Goal: Task Accomplishment & Management: Complete application form

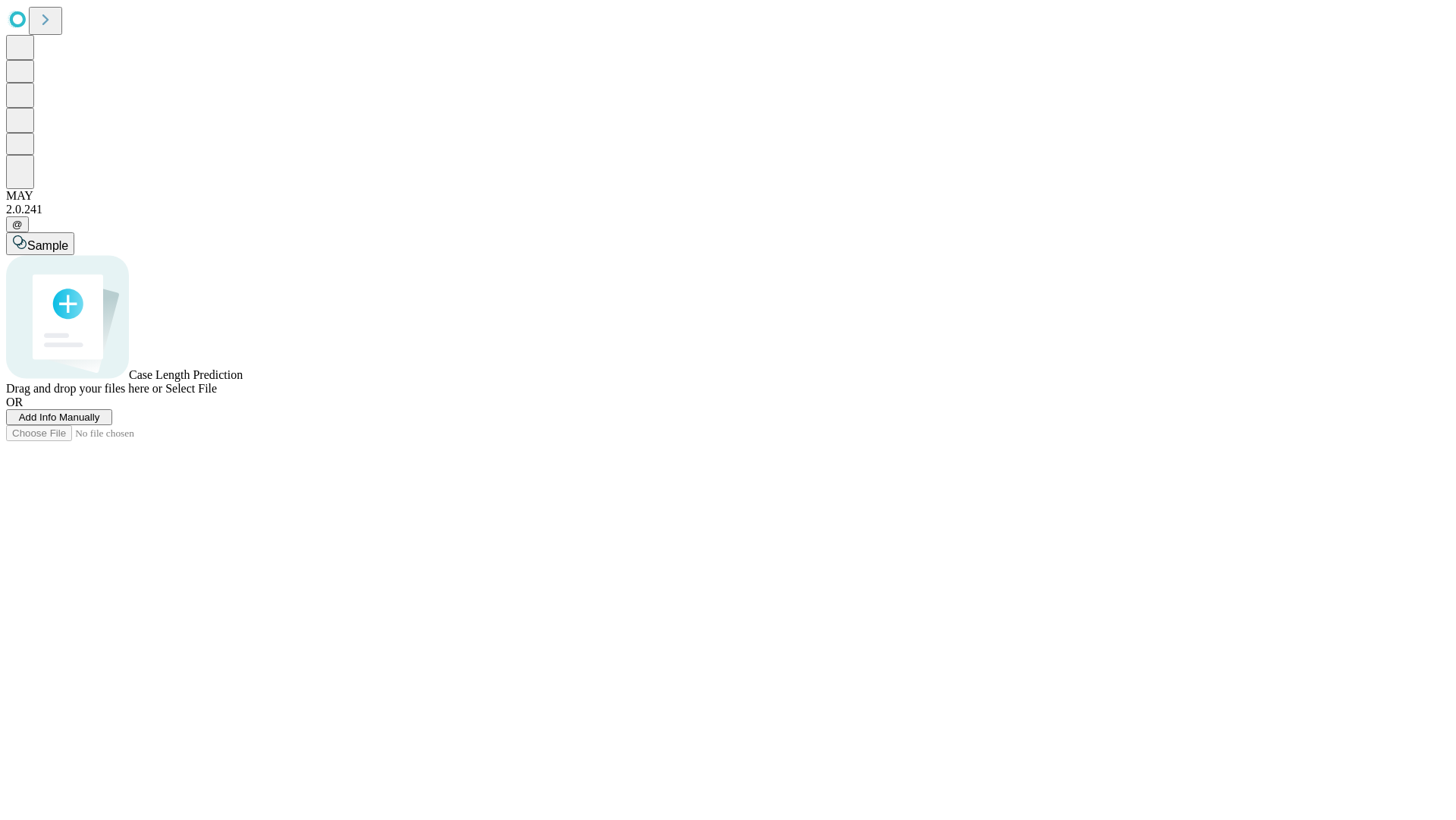
click at [100, 423] on span "Add Info Manually" at bounding box center [60, 417] width 81 height 12
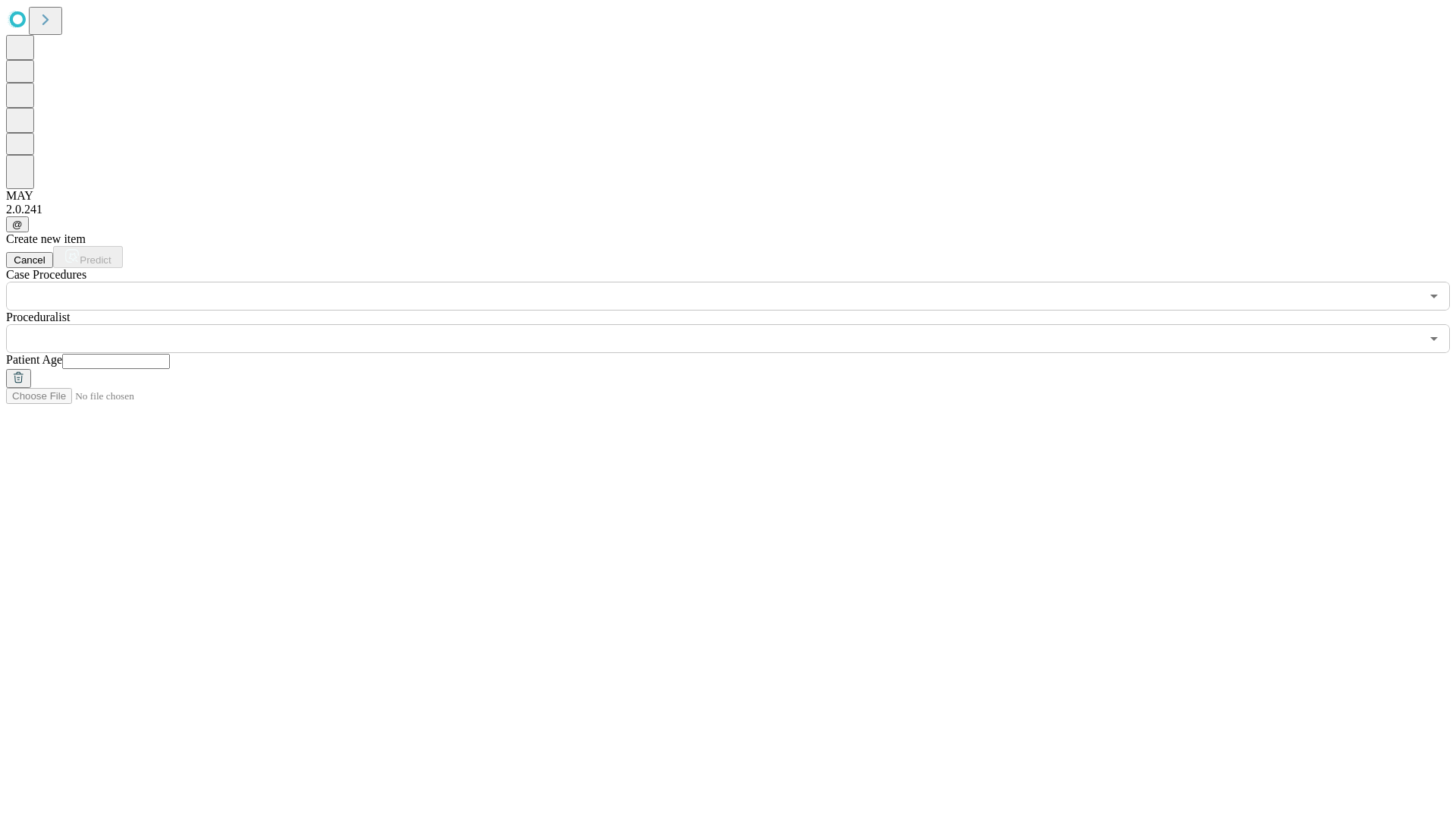
click at [170, 354] on input "text" at bounding box center [115, 362] width 108 height 16
type input "**"
click at [739, 324] on input "text" at bounding box center [713, 338] width 1414 height 29
